Goal: Transaction & Acquisition: Purchase product/service

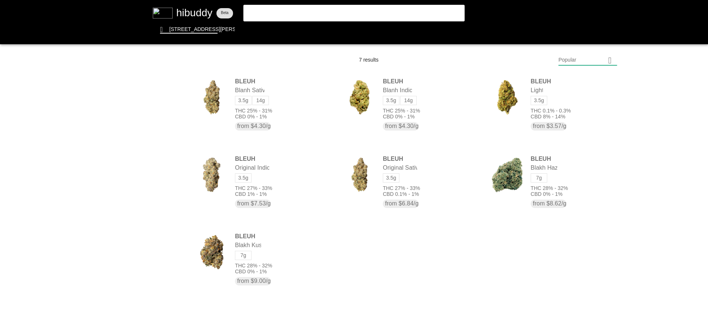
click at [305, 12] on flt-glass-pane at bounding box center [354, 168] width 708 height 336
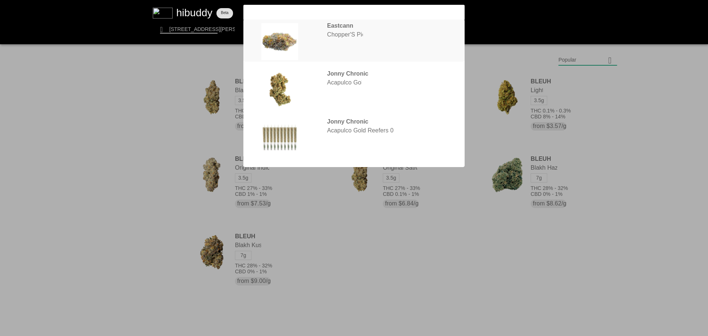
type input "chopper"
click at [351, 39] on flt-glass-pane at bounding box center [354, 168] width 708 height 336
